Goal: Task Accomplishment & Management: Manage account settings

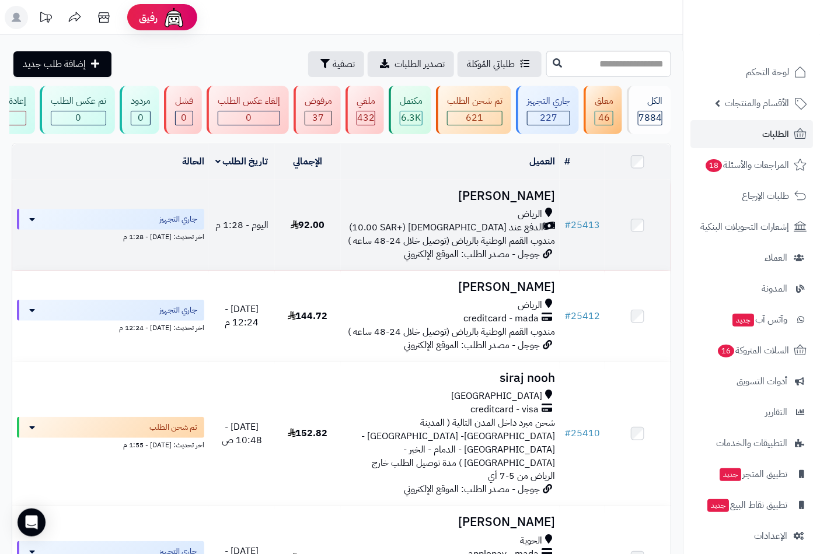
click at [519, 203] on h3 "محمد العمري" at bounding box center [450, 196] width 210 height 13
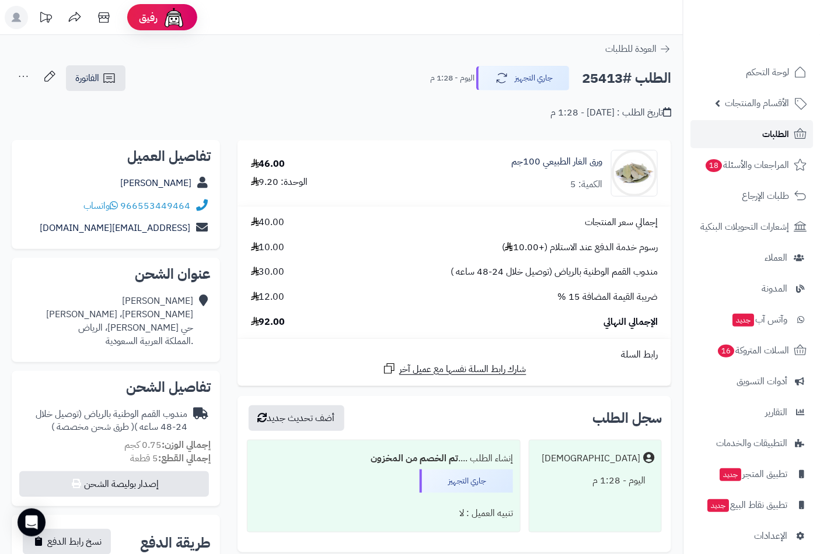
click at [774, 132] on span "الطلبات" at bounding box center [775, 134] width 27 height 16
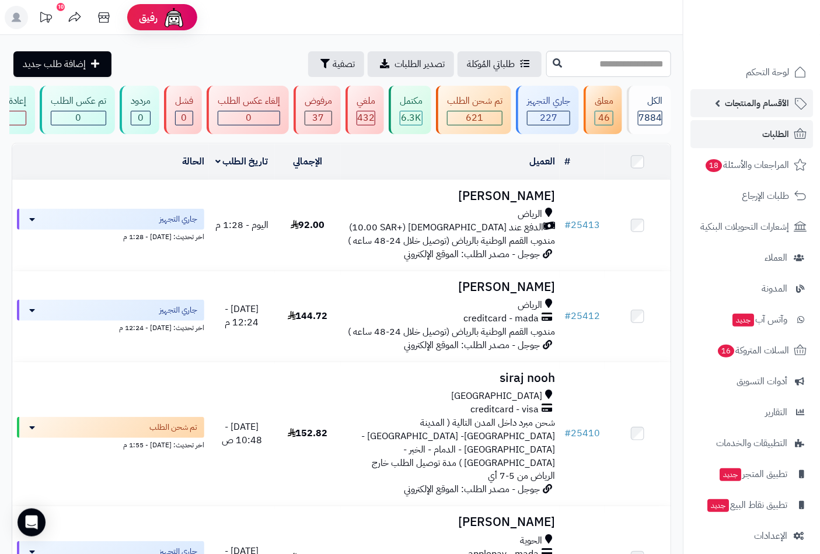
click at [761, 96] on span "الأقسام والمنتجات" at bounding box center [757, 103] width 64 height 16
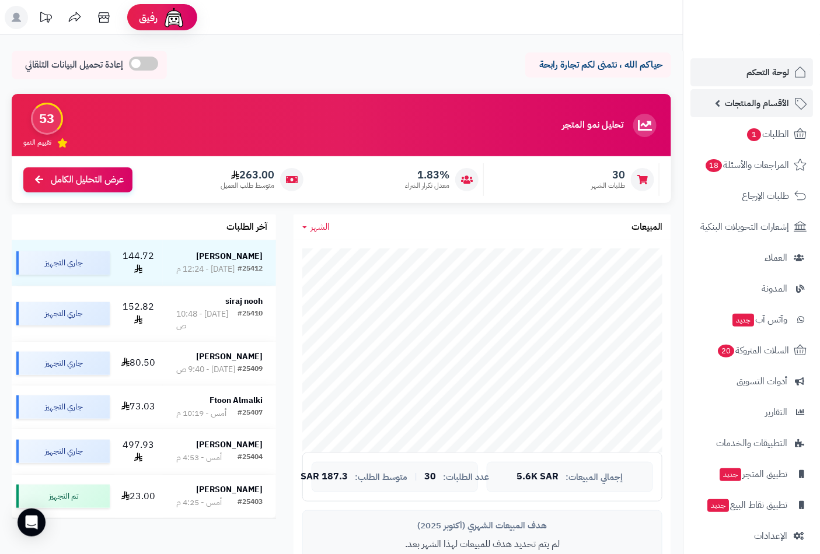
click at [763, 102] on span "الأقسام والمنتجات" at bounding box center [757, 103] width 64 height 16
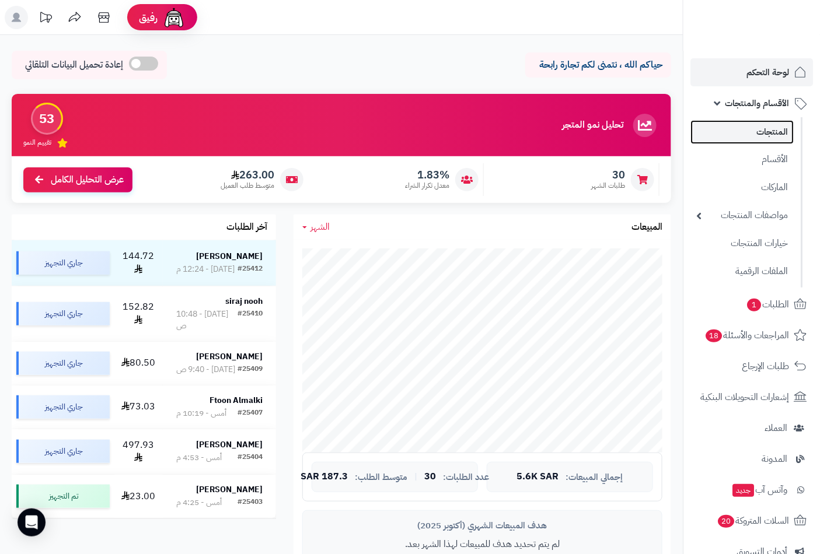
click at [764, 132] on link "المنتجات" at bounding box center [741, 132] width 103 height 24
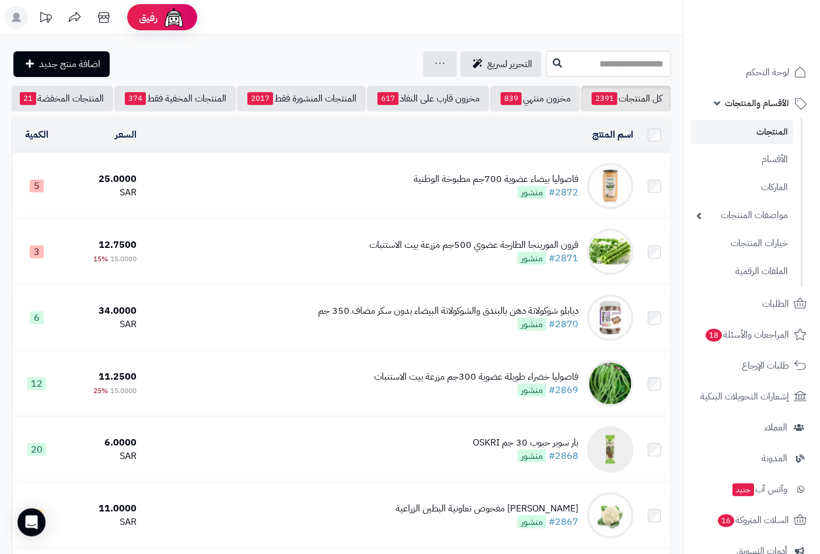
scroll to position [0, -110]
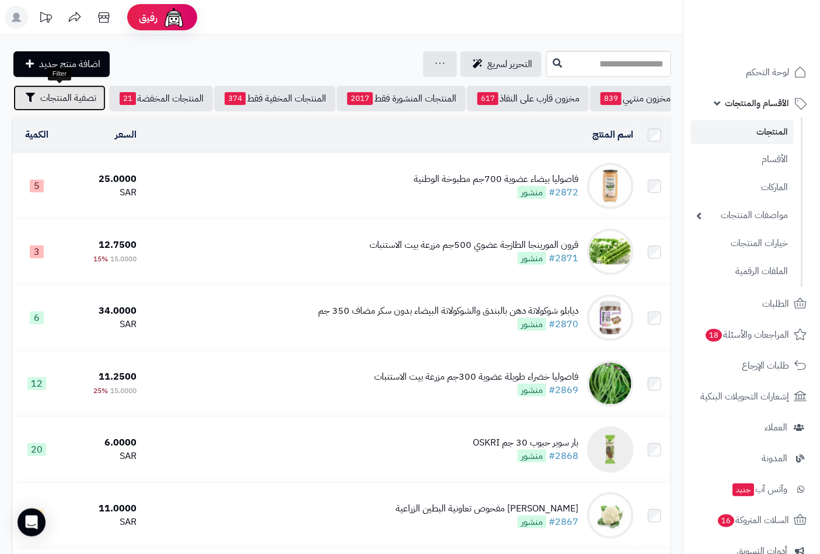
click at [92, 108] on button "تصفية المنتجات" at bounding box center [59, 98] width 92 height 26
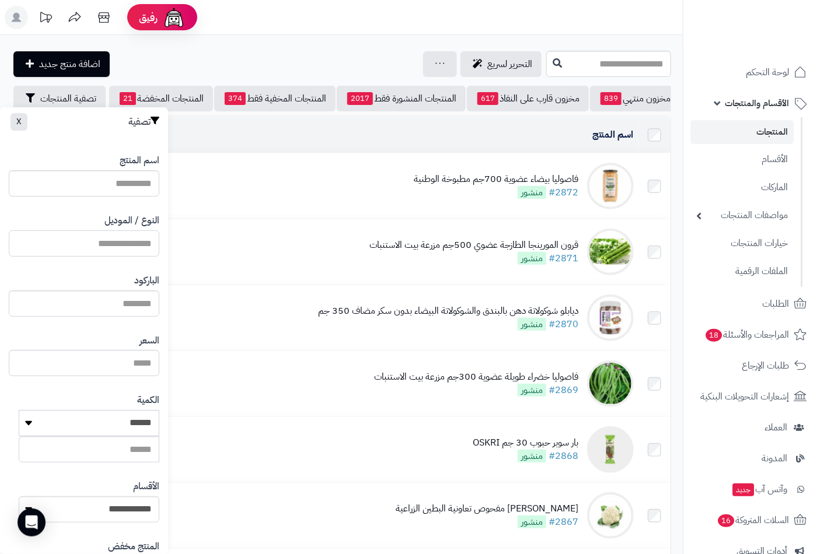
click at [131, 245] on input "النوع / الموديل" at bounding box center [84, 243] width 151 height 26
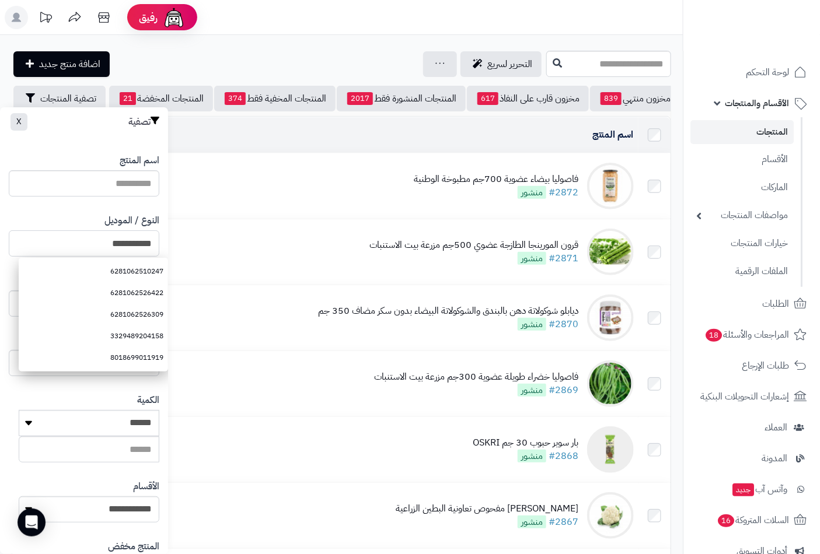
type input "**********"
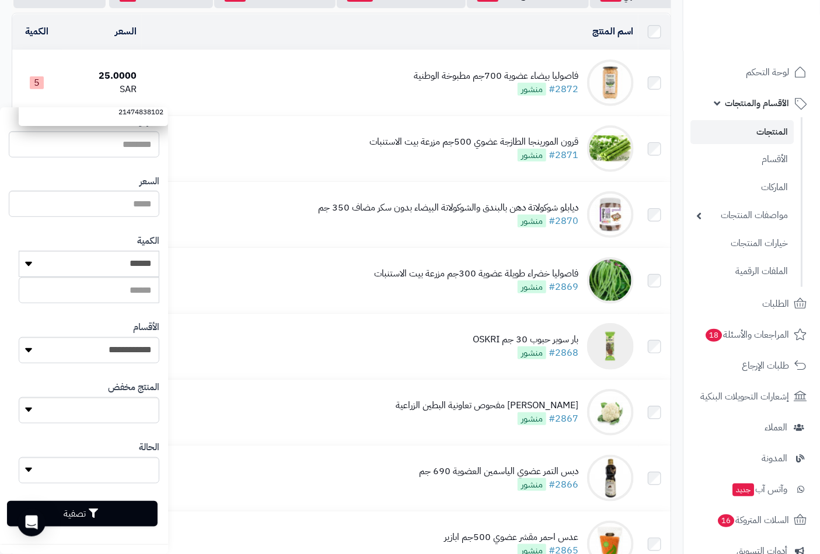
scroll to position [259, 0]
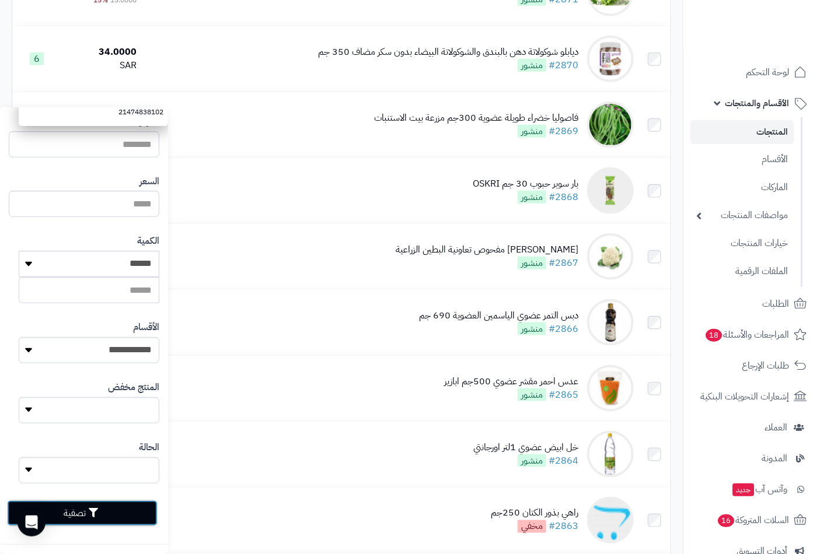
click at [98, 512] on icon "button" at bounding box center [93, 512] width 9 height 9
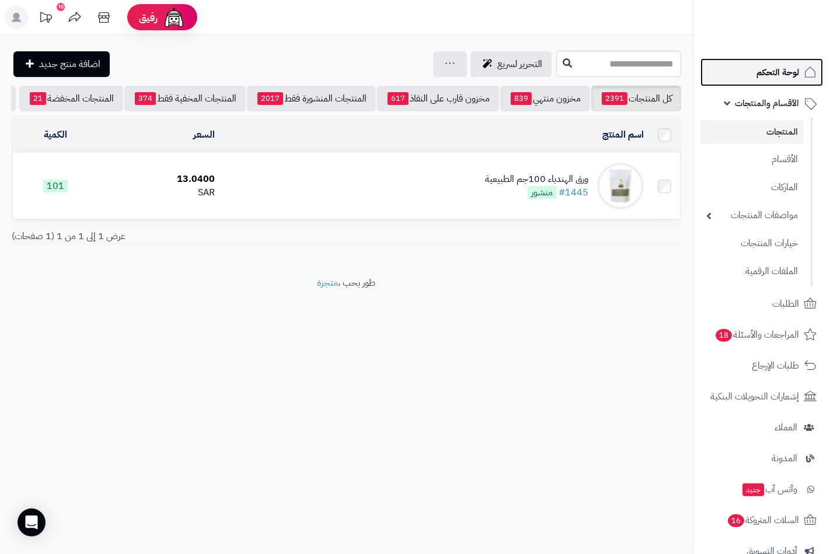
click at [777, 74] on span "لوحة التحكم" at bounding box center [777, 72] width 43 height 16
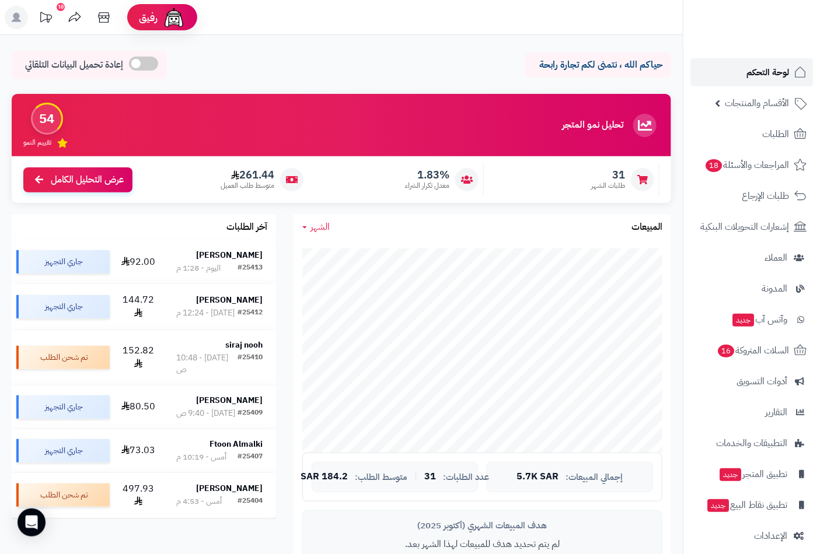
click at [753, 68] on span "لوحة التحكم" at bounding box center [767, 72] width 43 height 16
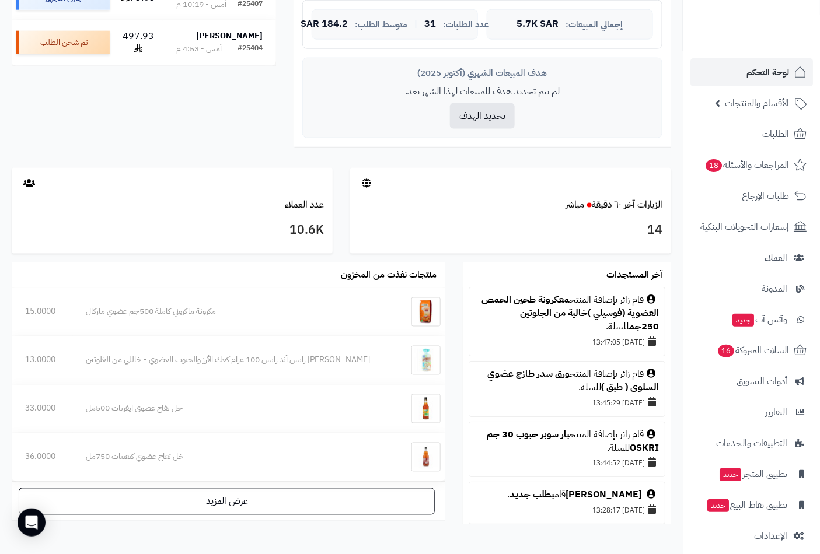
scroll to position [453, 0]
click at [756, 133] on link "الطلبات" at bounding box center [751, 134] width 123 height 28
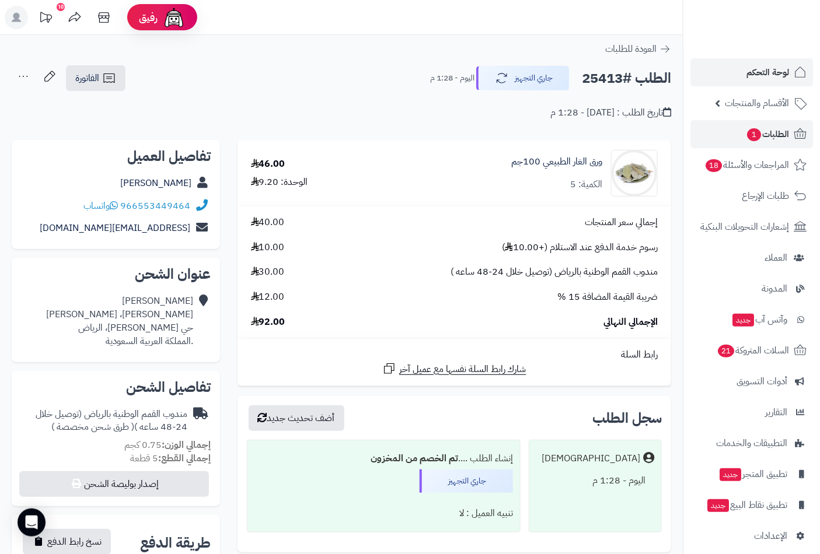
click at [775, 133] on span "الطلبات 1" at bounding box center [767, 134] width 43 height 16
click at [768, 134] on span "الطلبات 1" at bounding box center [767, 134] width 43 height 16
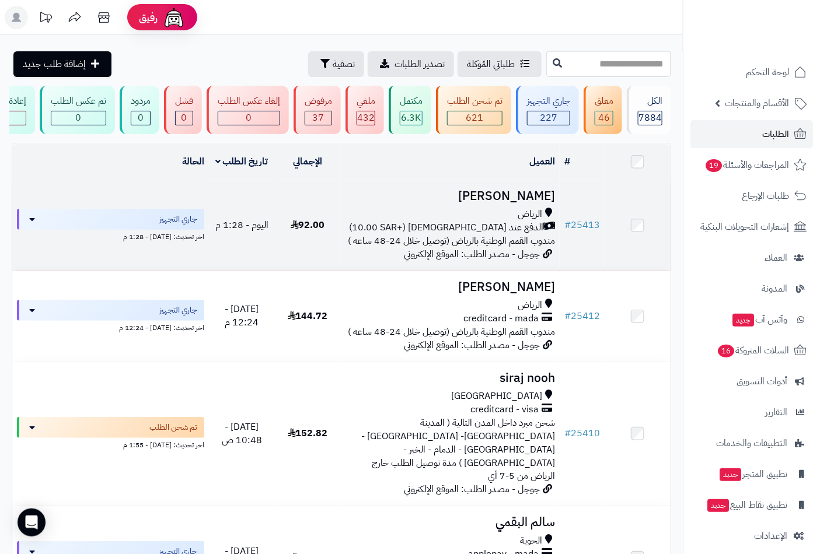
drag, startPoint x: 504, startPoint y: 214, endPoint x: 498, endPoint y: 216, distance: 6.5
click at [504, 214] on td "[PERSON_NAME] [PERSON_NAME] عند الاستلام (+10.00 SAR) مندوب القمم الوطنية بالري…" at bounding box center [450, 225] width 219 height 90
click at [528, 203] on h3 "[PERSON_NAME]" at bounding box center [450, 196] width 210 height 13
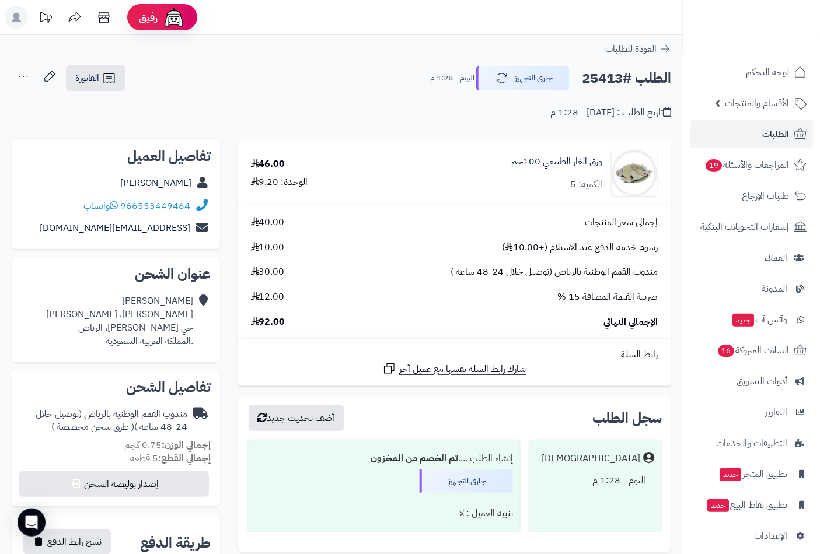
click at [611, 82] on h2 "الطلب #25413" at bounding box center [626, 79] width 89 height 24
copy h2 "25413"
click at [90, 78] on span "الفاتورة" at bounding box center [87, 78] width 24 height 14
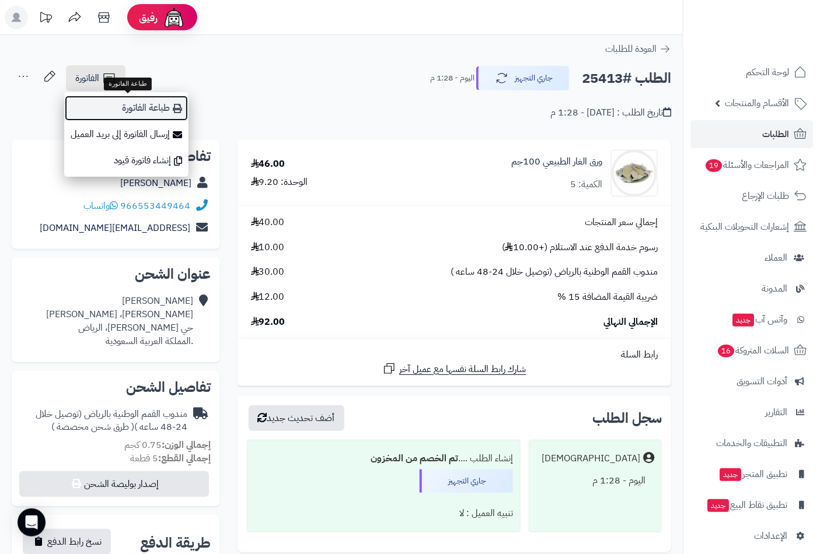
click at [133, 111] on link "طباعة الفاتورة" at bounding box center [126, 108] width 124 height 26
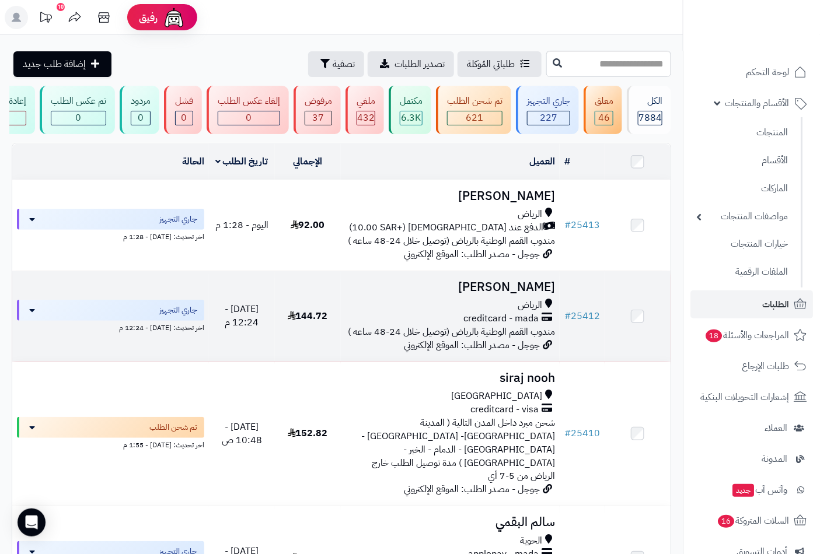
click at [532, 294] on h3 "[PERSON_NAME]" at bounding box center [450, 287] width 210 height 13
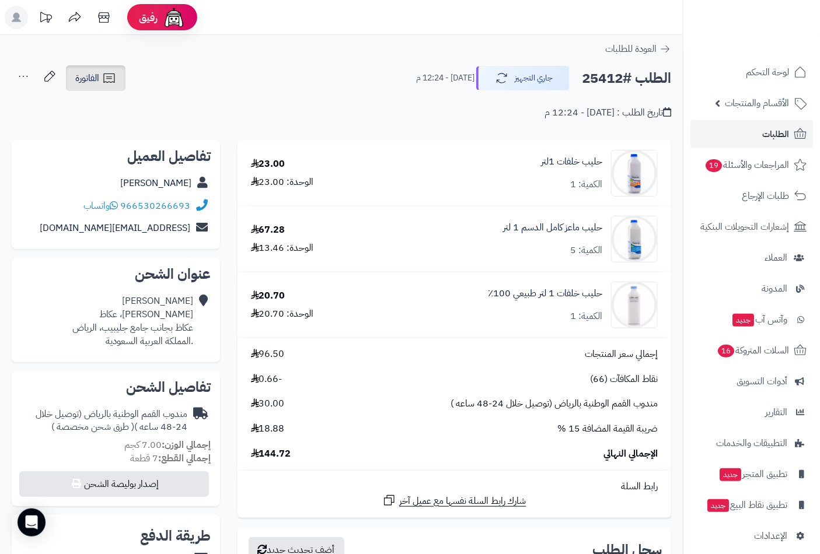
click at [97, 78] on span "الفاتورة" at bounding box center [87, 78] width 24 height 14
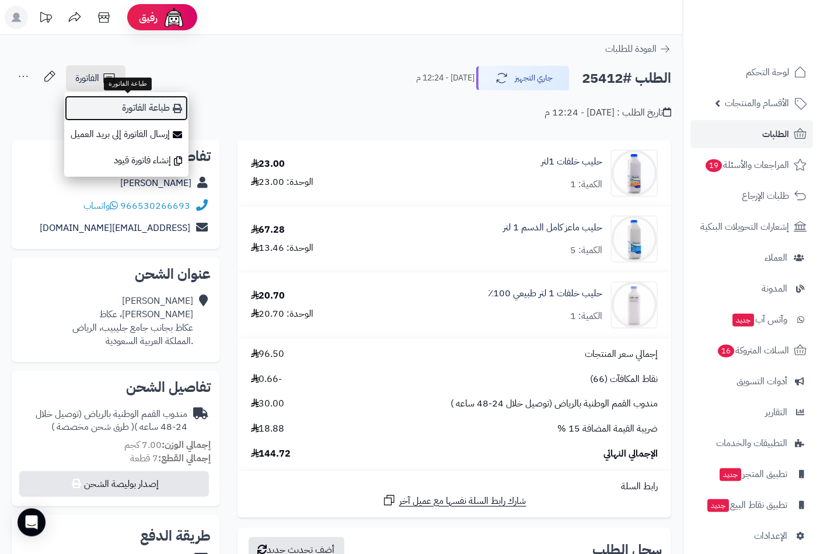
click at [153, 111] on link "طباعة الفاتورة" at bounding box center [126, 108] width 124 height 26
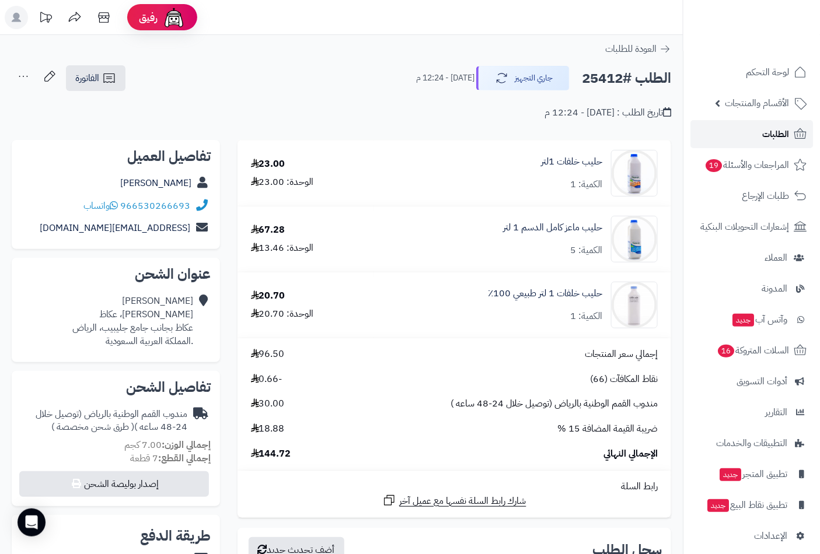
click at [775, 132] on span "الطلبات" at bounding box center [775, 134] width 27 height 16
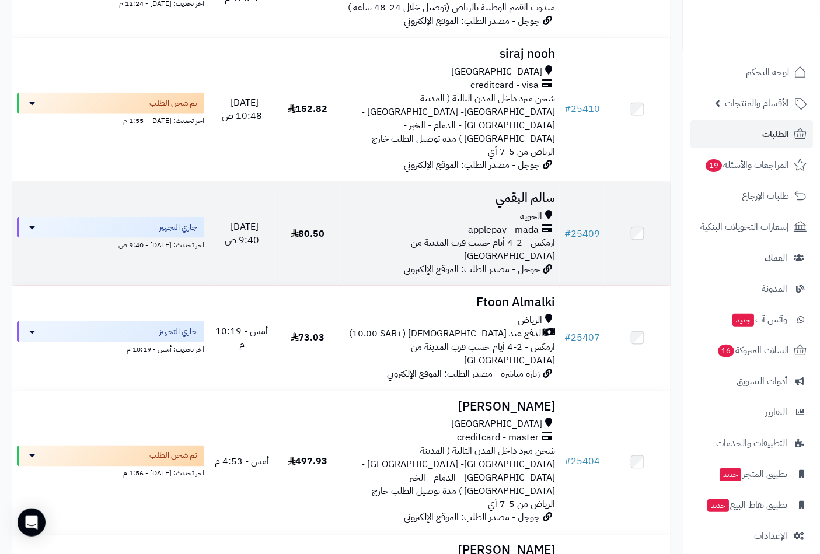
scroll to position [389, 0]
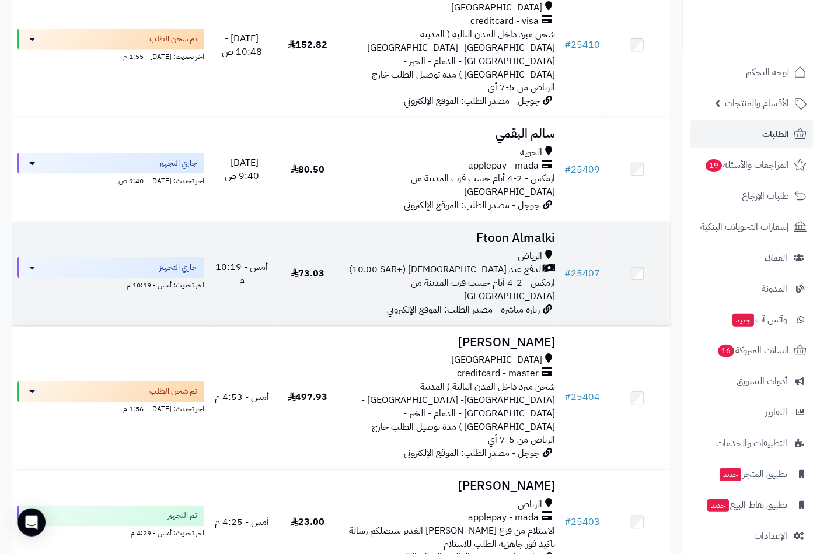
click at [504, 232] on h3 "Ftoon Almalki" at bounding box center [450, 238] width 210 height 13
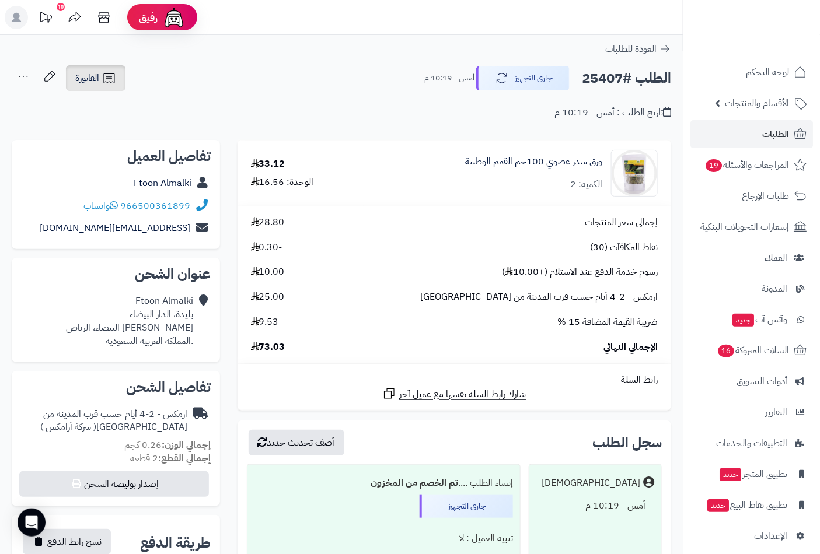
click at [102, 74] on link "الفاتورة" at bounding box center [96, 78] width 60 height 26
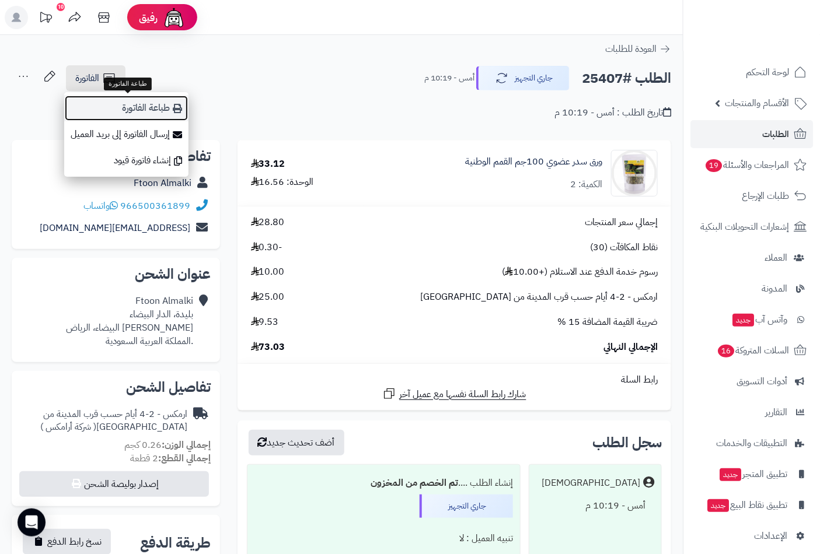
click at [125, 104] on link "طباعة الفاتورة" at bounding box center [126, 108] width 124 height 26
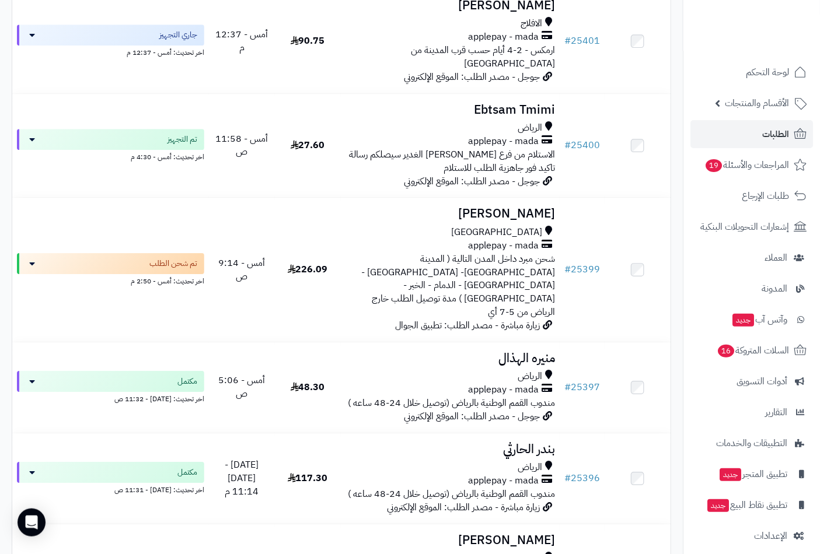
scroll to position [1232, 0]
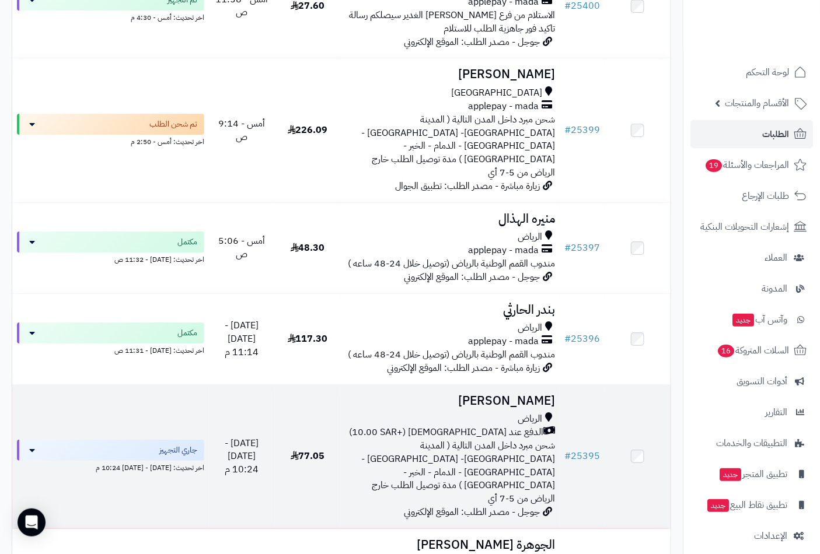
click at [513, 394] on h3 "[PERSON_NAME]" at bounding box center [450, 400] width 210 height 13
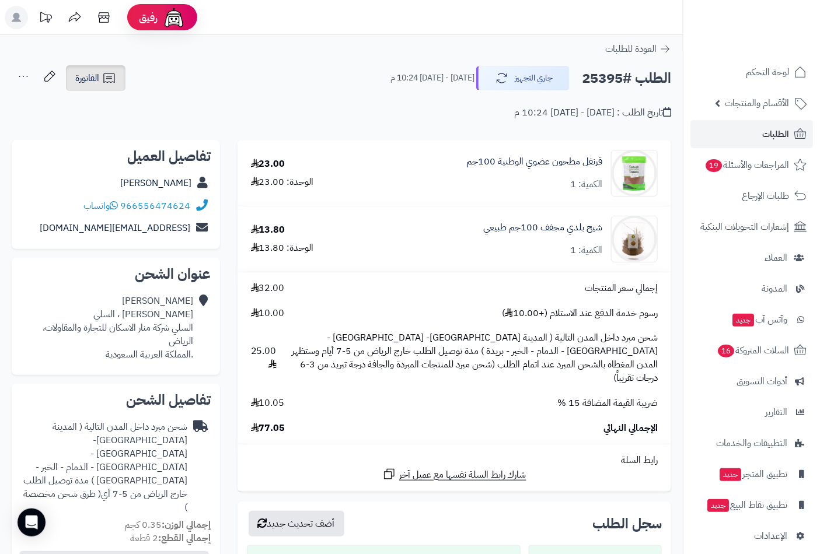
click at [111, 79] on icon at bounding box center [109, 78] width 14 height 14
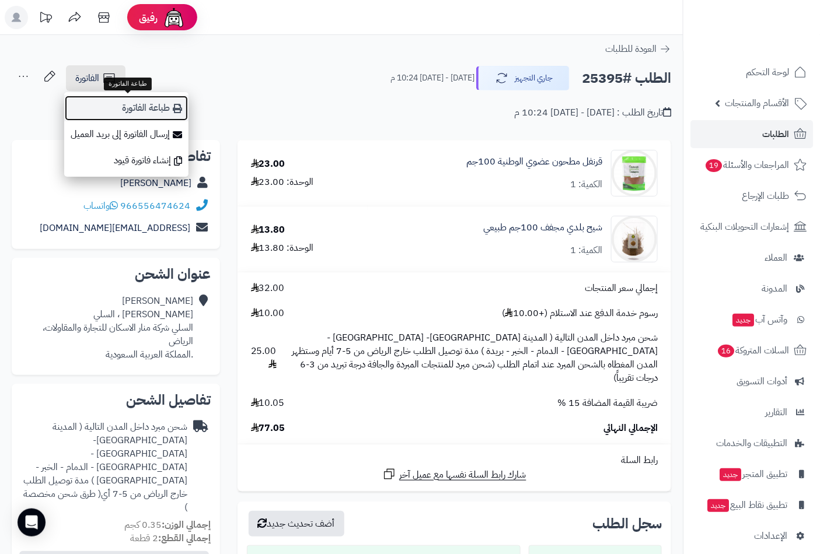
click at [151, 112] on link "طباعة الفاتورة" at bounding box center [126, 108] width 124 height 26
